Goal: Task Accomplishment & Management: Manage account settings

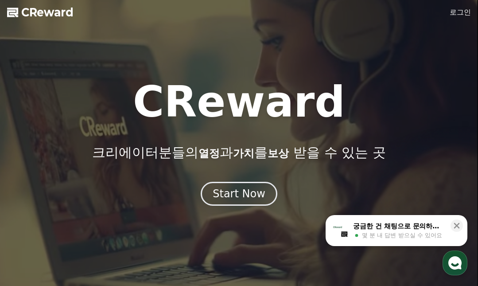
click at [457, 11] on link "로그인" at bounding box center [460, 12] width 21 height 11
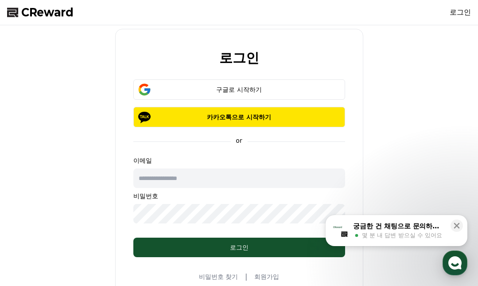
click at [210, 117] on p "카카오톡으로 시작하기" at bounding box center [239, 117] width 186 height 9
